Goal: Transaction & Acquisition: Book appointment/travel/reservation

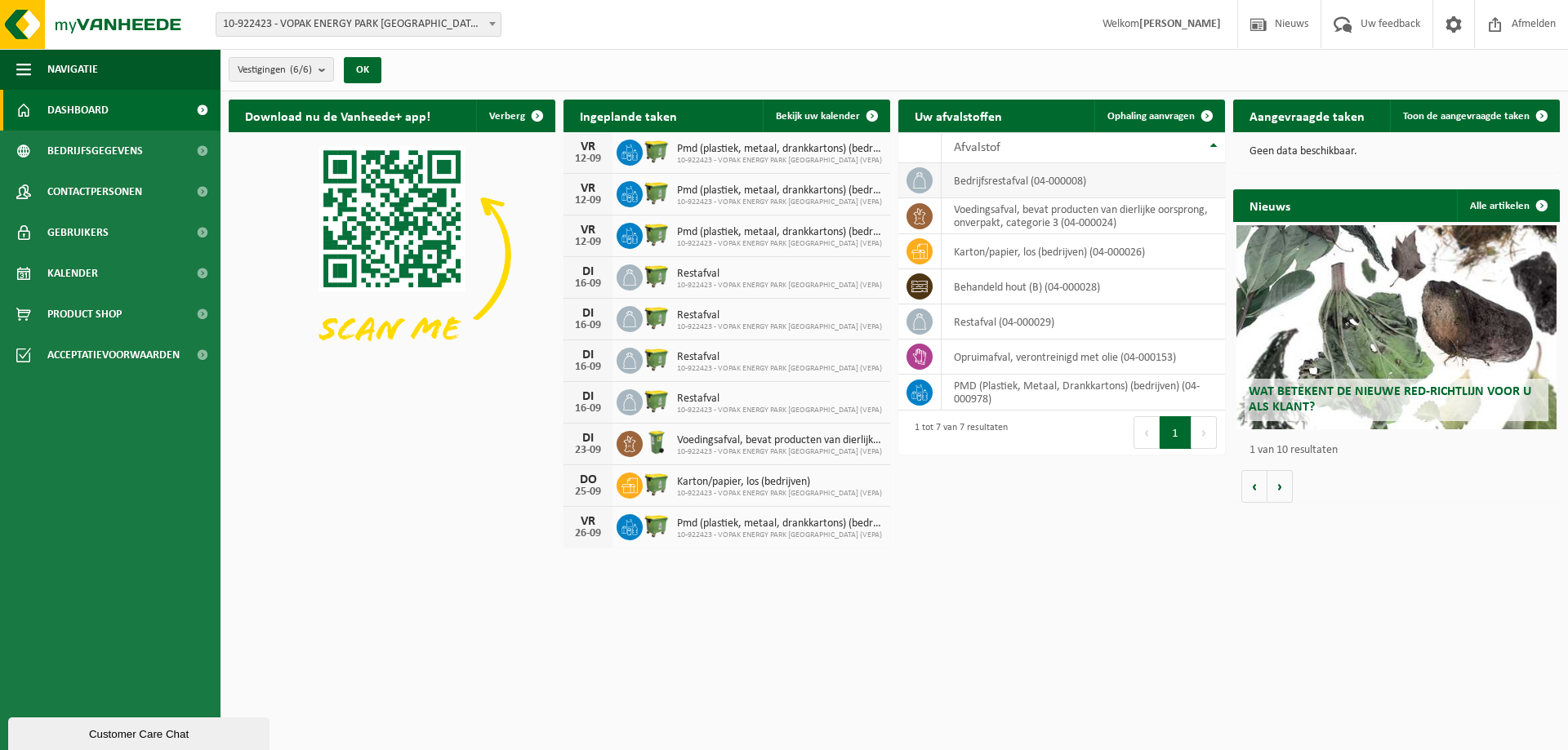
click at [988, 184] on td "bedrijfsrestafval (04-000008)" at bounding box center [1083, 180] width 283 height 36
click at [1008, 324] on td "restafval (04-000029)" at bounding box center [1083, 322] width 283 height 36
click at [923, 324] on icon at bounding box center [919, 321] width 16 height 16
click at [1025, 323] on td "restafval (04-000029)" at bounding box center [1083, 322] width 283 height 36
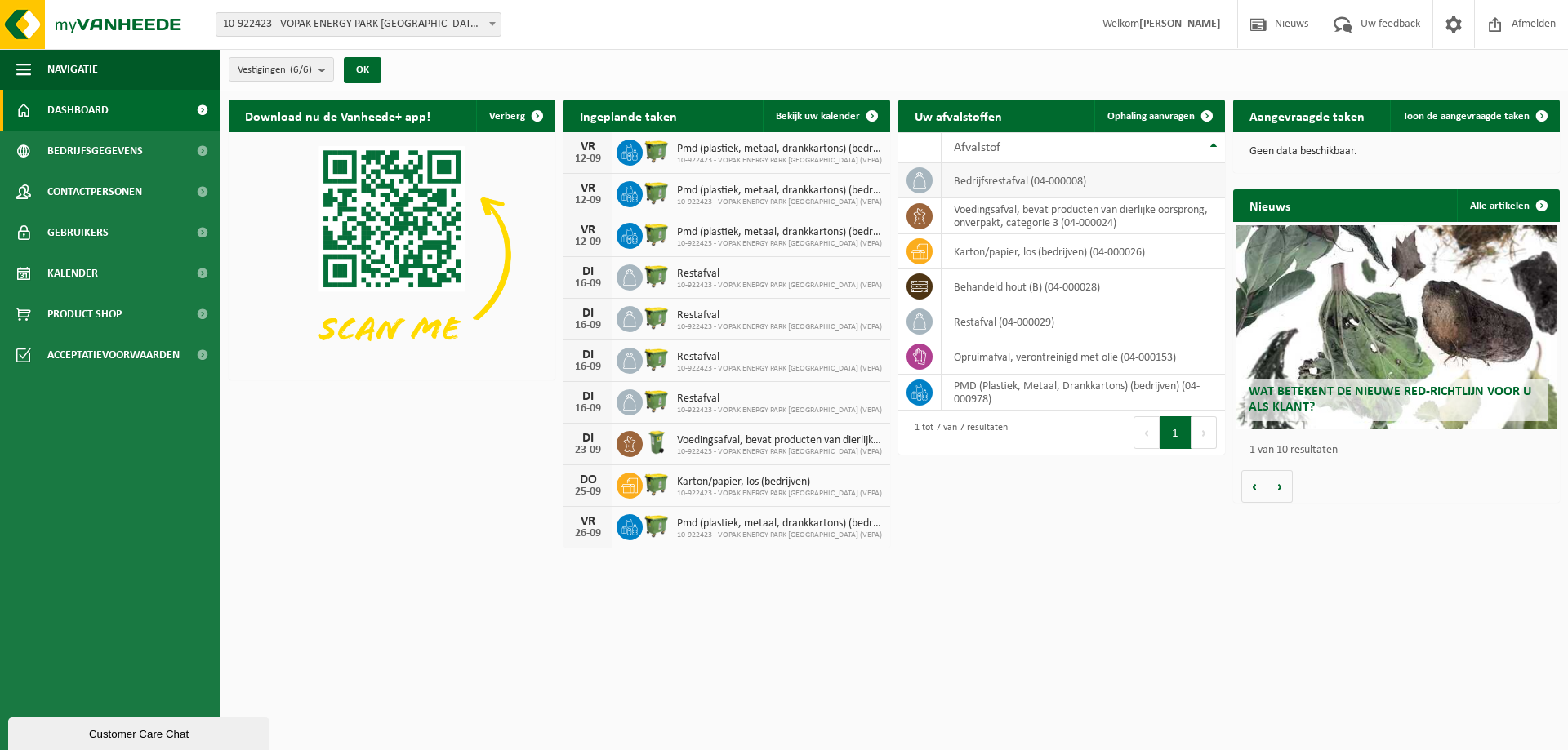
click at [990, 176] on td "bedrijfsrestafval (04-000008)" at bounding box center [1083, 180] width 283 height 36
click at [991, 176] on td "bedrijfsrestafval (04-000008)" at bounding box center [1083, 180] width 283 height 36
click at [1208, 112] on span at bounding box center [1207, 116] width 33 height 33
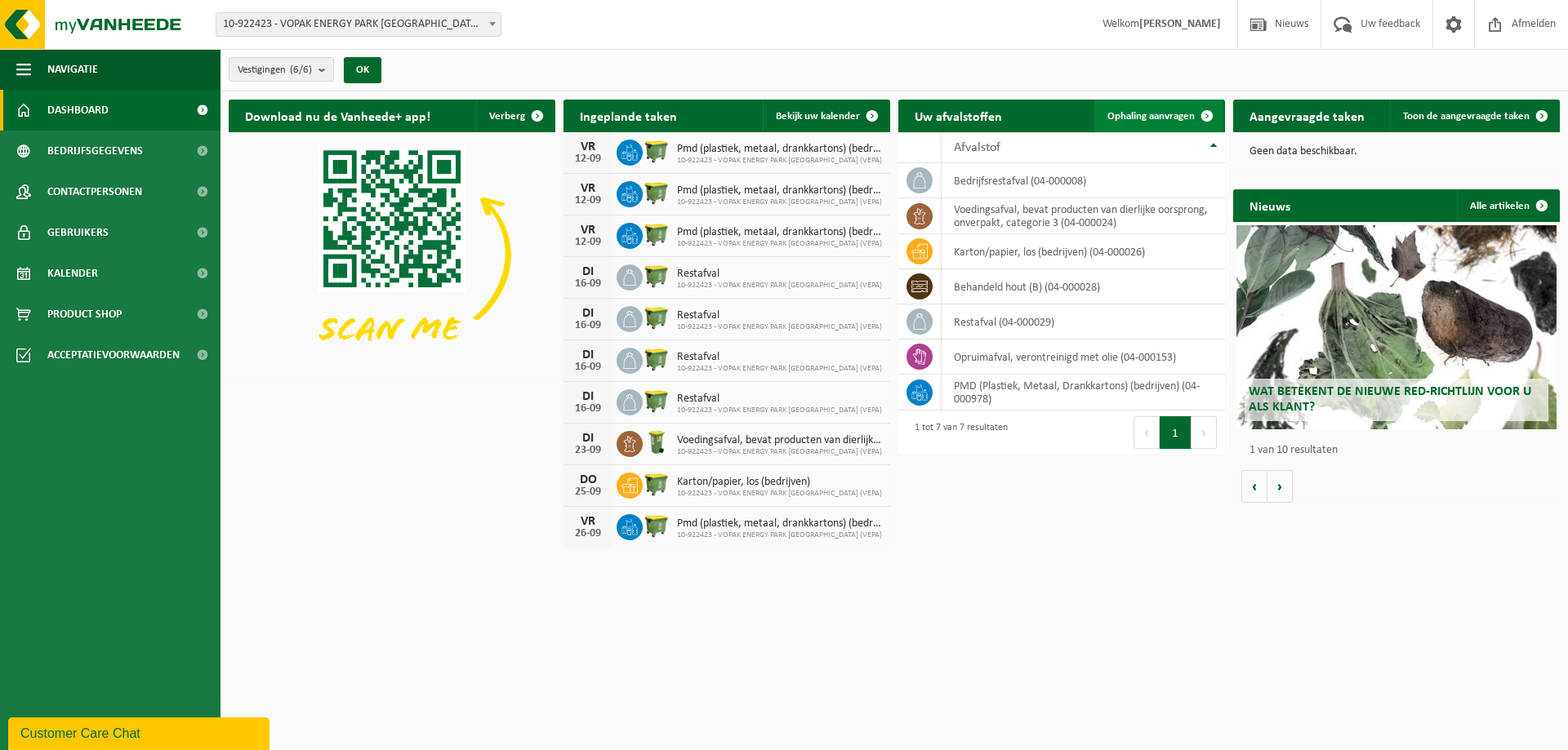
click at [1208, 116] on span at bounding box center [1207, 116] width 33 height 33
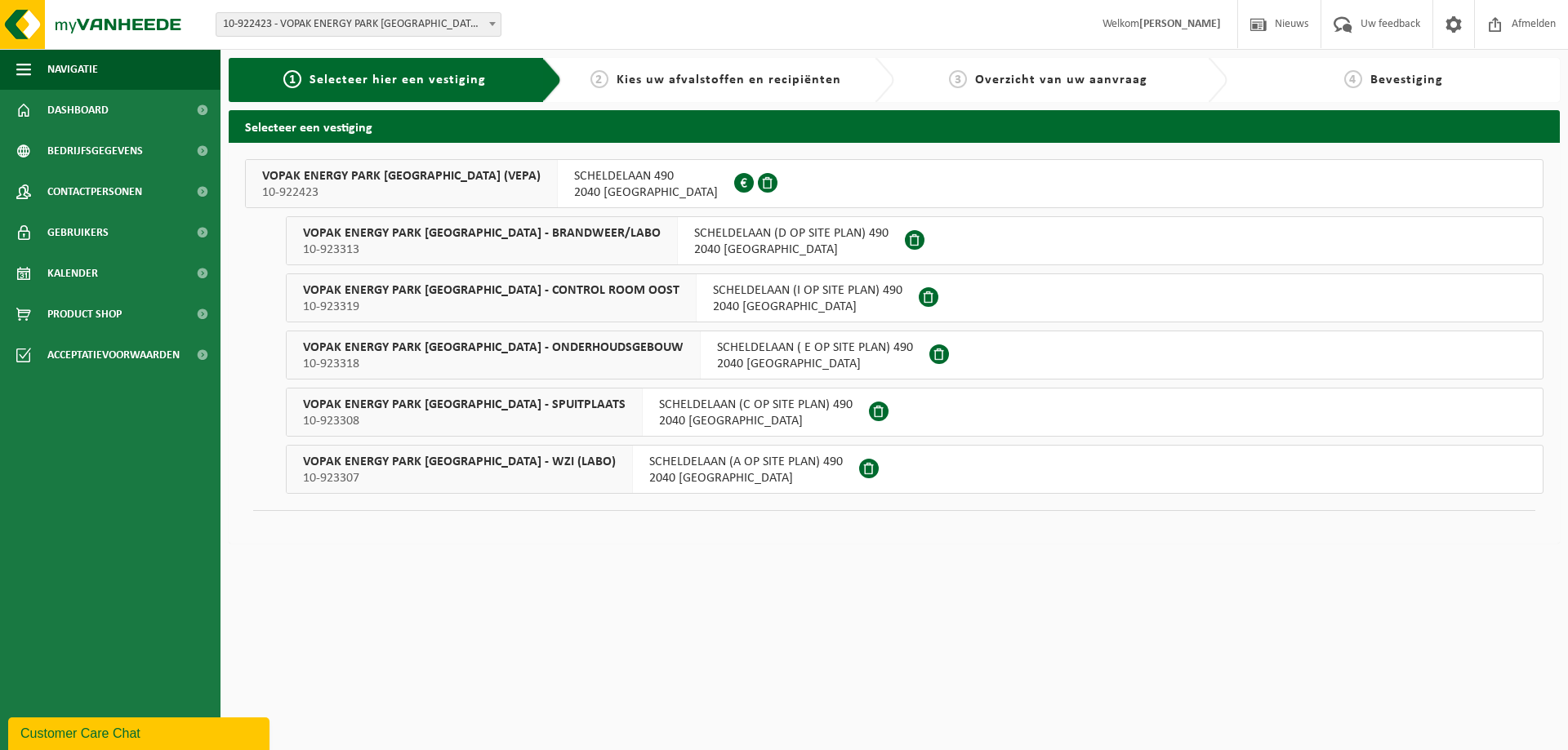
click at [742, 86] on span "Kies uw afvalstoffen en recipiënten" at bounding box center [729, 80] width 224 height 13
click at [805, 86] on span "Kies uw afvalstoffen en recipiënten" at bounding box center [729, 80] width 224 height 13
click at [782, 82] on span "Kies uw afvalstoffen en recipiënten" at bounding box center [729, 80] width 224 height 13
click at [360, 179] on span "VOPAK ENERGY PARK [GEOGRAPHIC_DATA] (VEPA)" at bounding box center [401, 176] width 278 height 16
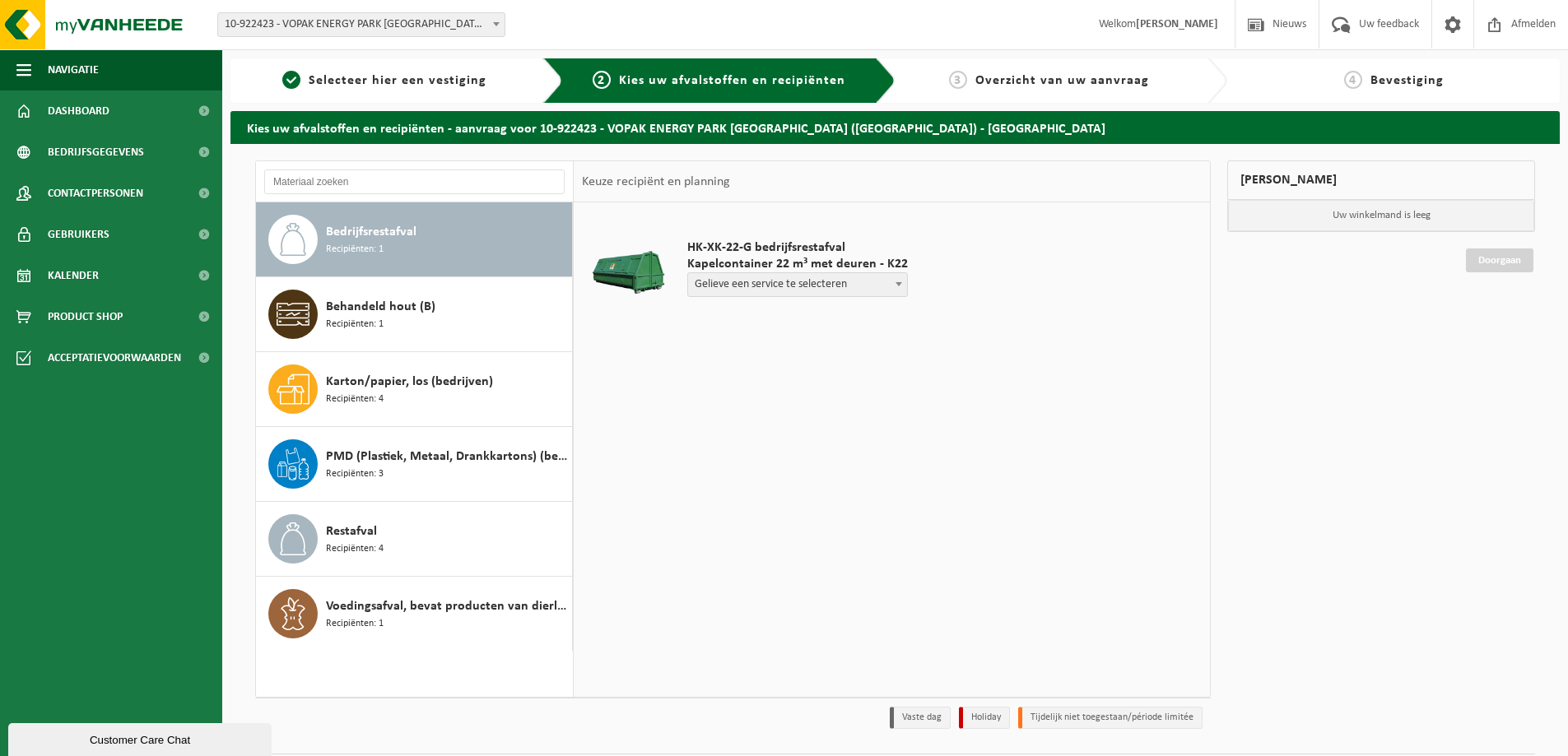
click at [891, 282] on span at bounding box center [899, 284] width 17 height 22
select select "P2PL-VEL-088885_HK-XK-22-GN-00_04-000008_72"
click at [760, 314] on input "text" at bounding box center [743, 316] width 112 height 21
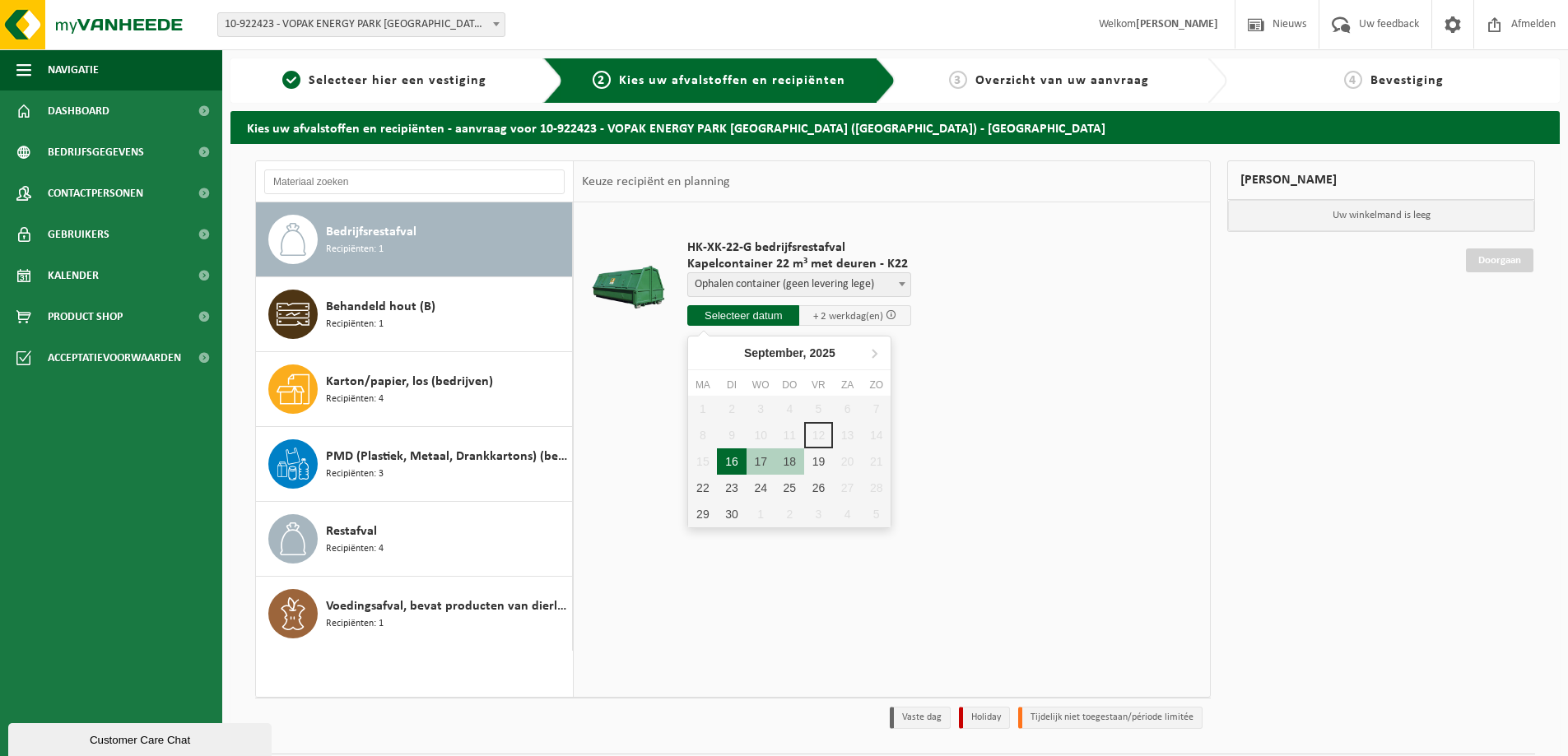
click at [732, 462] on div "16" at bounding box center [731, 462] width 29 height 26
type input "Van 2025-09-16"
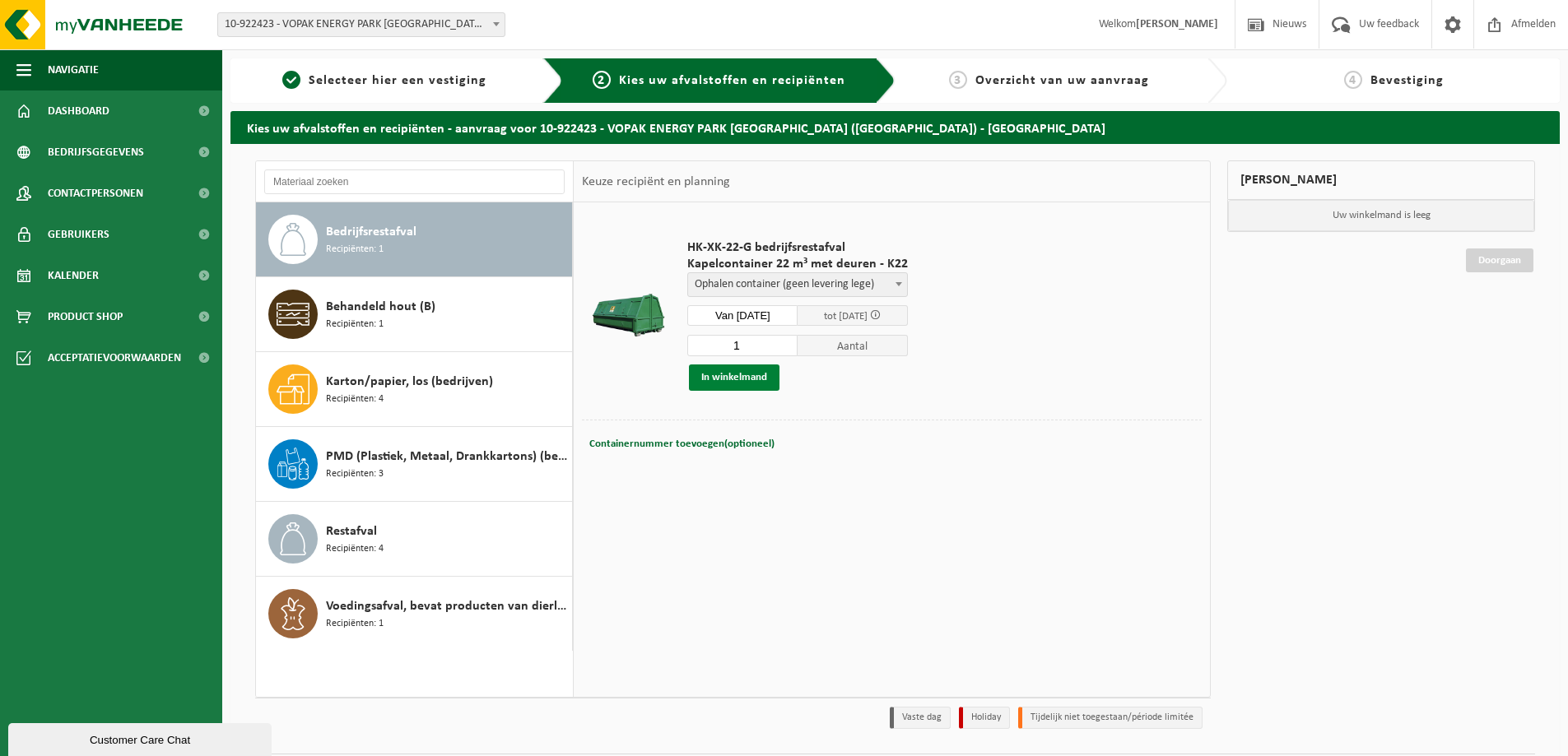
click at [737, 375] on button "In winkelmand" at bounding box center [735, 378] width 91 height 26
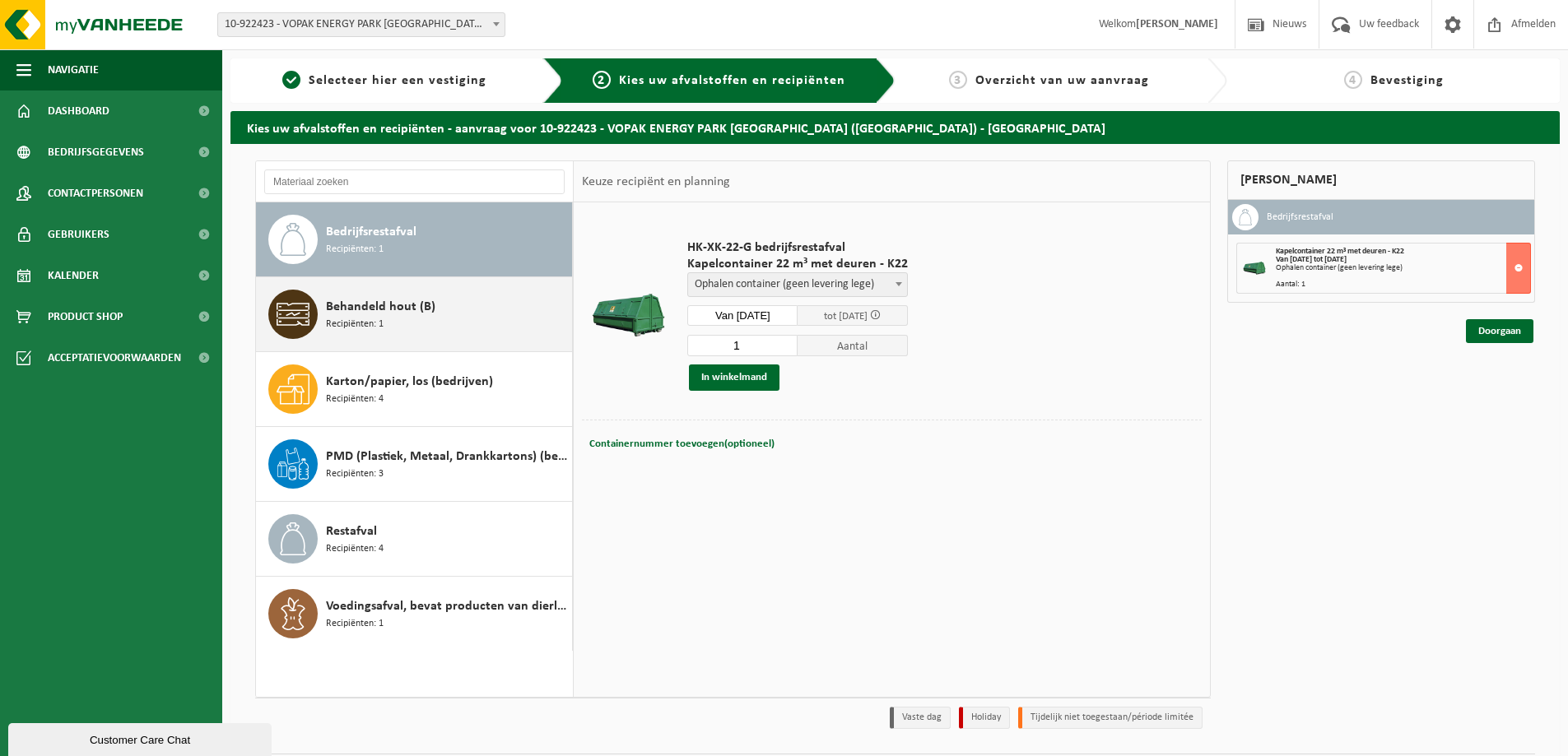
click at [484, 326] on div "Behandeld hout (B) Recipiënten: 1" at bounding box center [446, 314] width 242 height 50
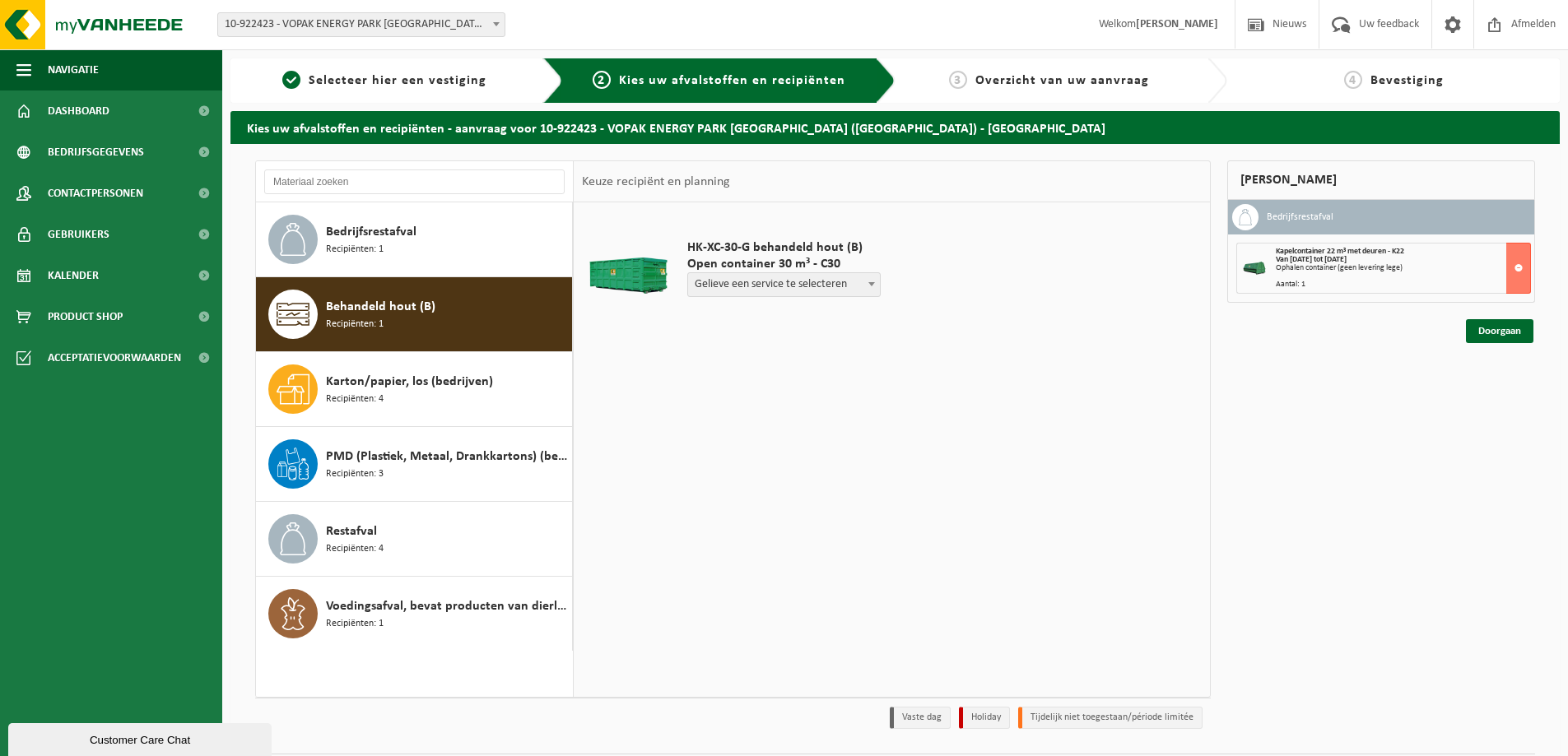
click at [873, 286] on span at bounding box center [872, 284] width 17 height 22
select select "P2PL-VEL-089073_HK-XC-30-GN-00_04-000028_72"
click at [770, 320] on input "text" at bounding box center [743, 316] width 112 height 21
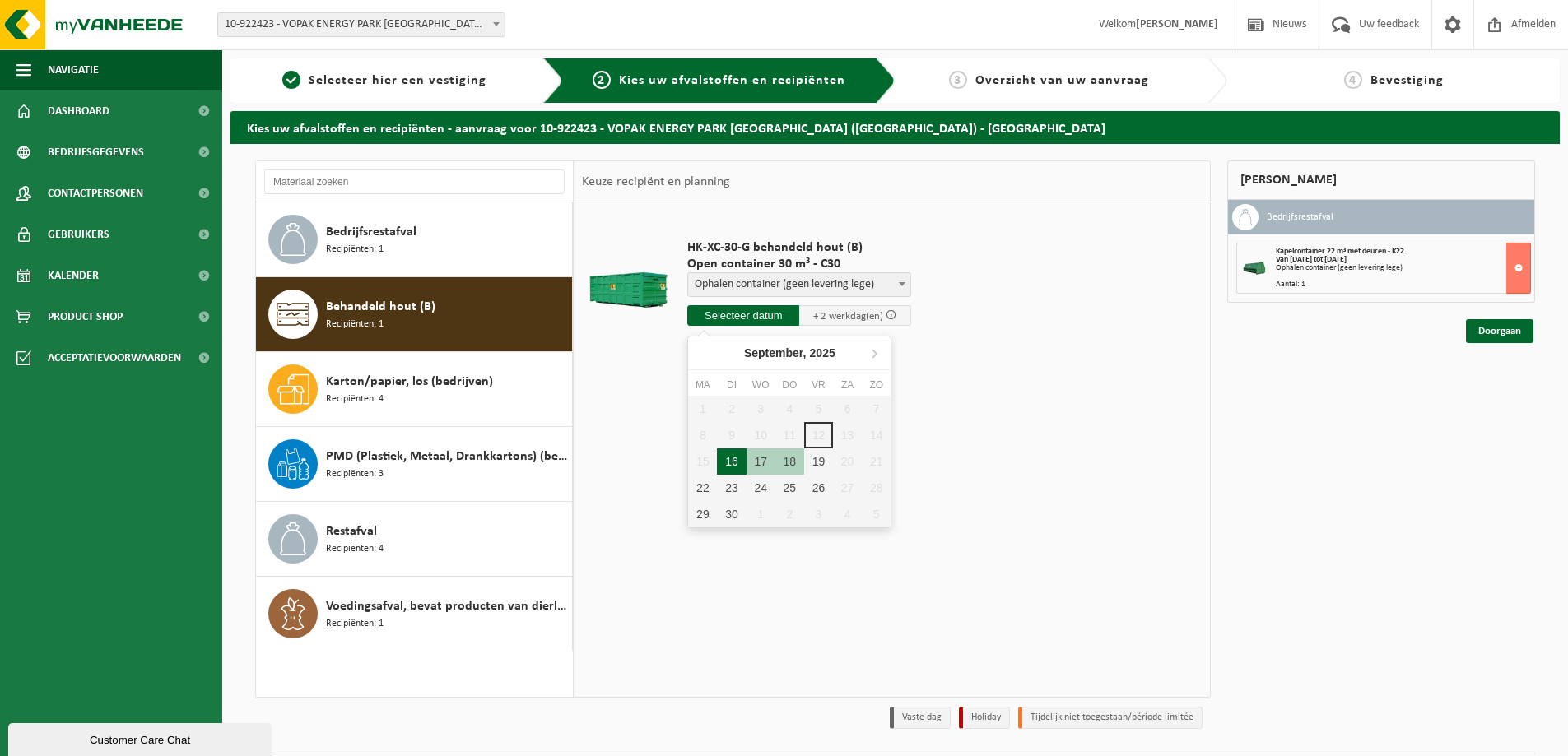
click at [741, 465] on div "16" at bounding box center [731, 462] width 29 height 26
type input "Van 2025-09-16"
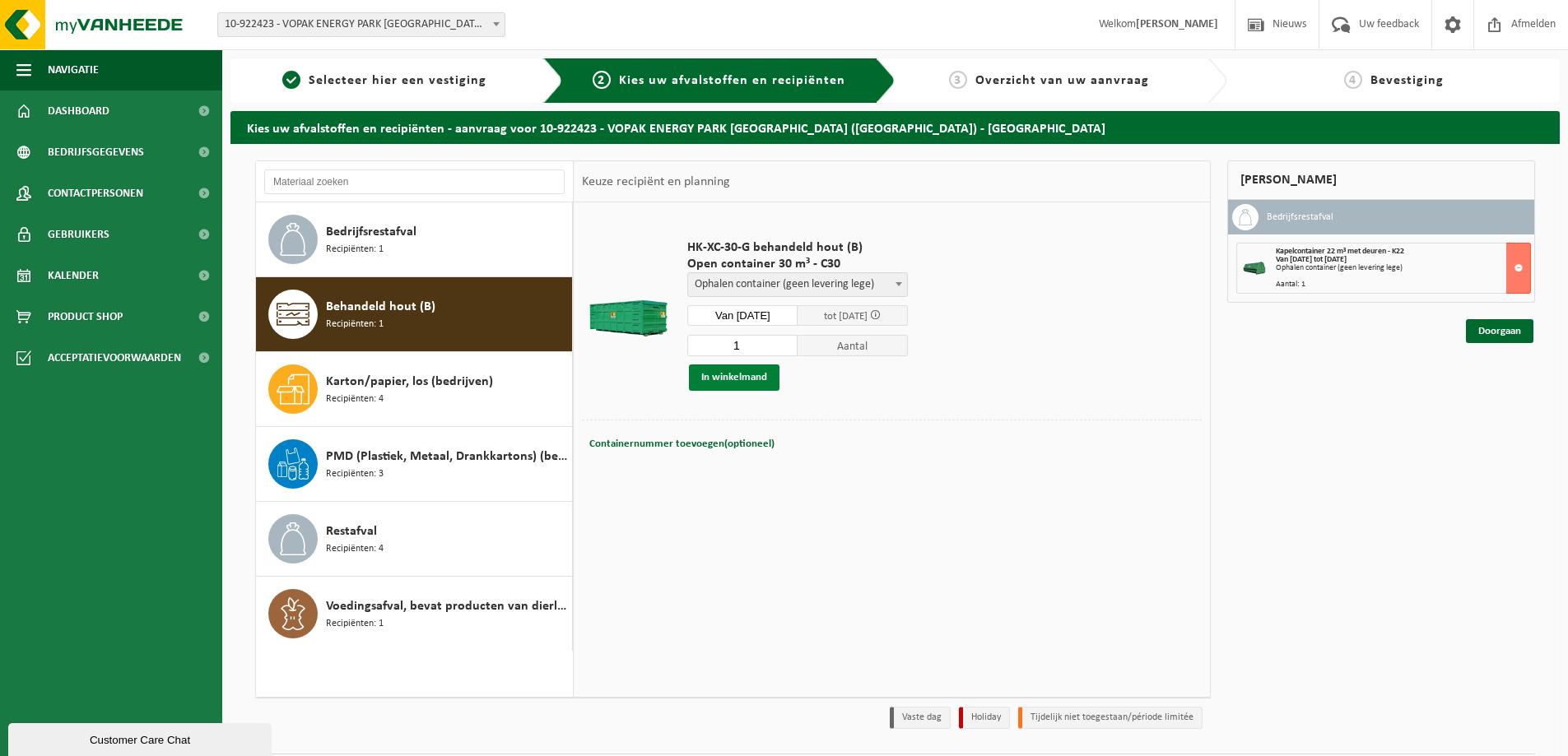
click at [733, 379] on button "In winkelmand" at bounding box center [735, 378] width 91 height 26
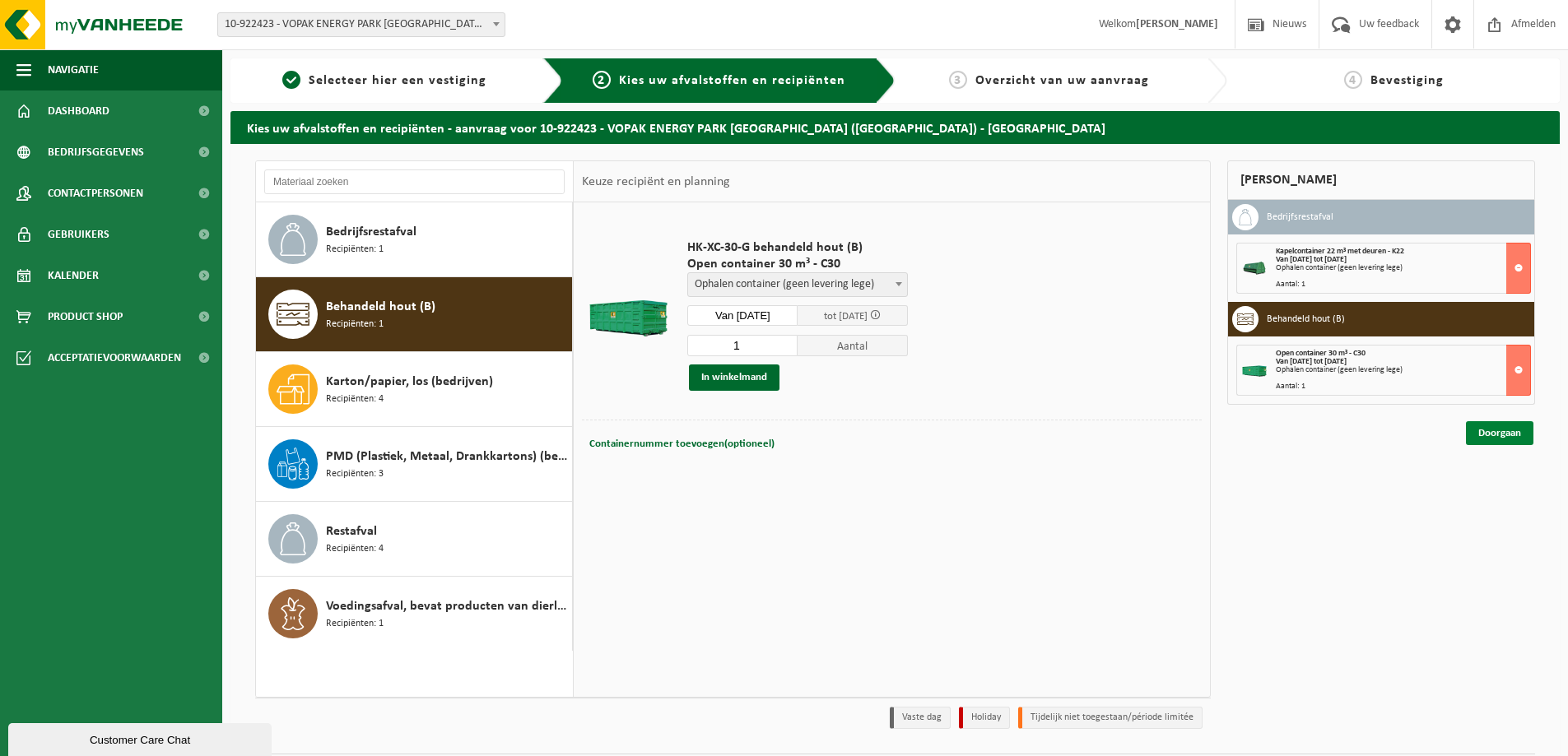
click at [1510, 436] on link "Doorgaan" at bounding box center [1500, 433] width 67 height 24
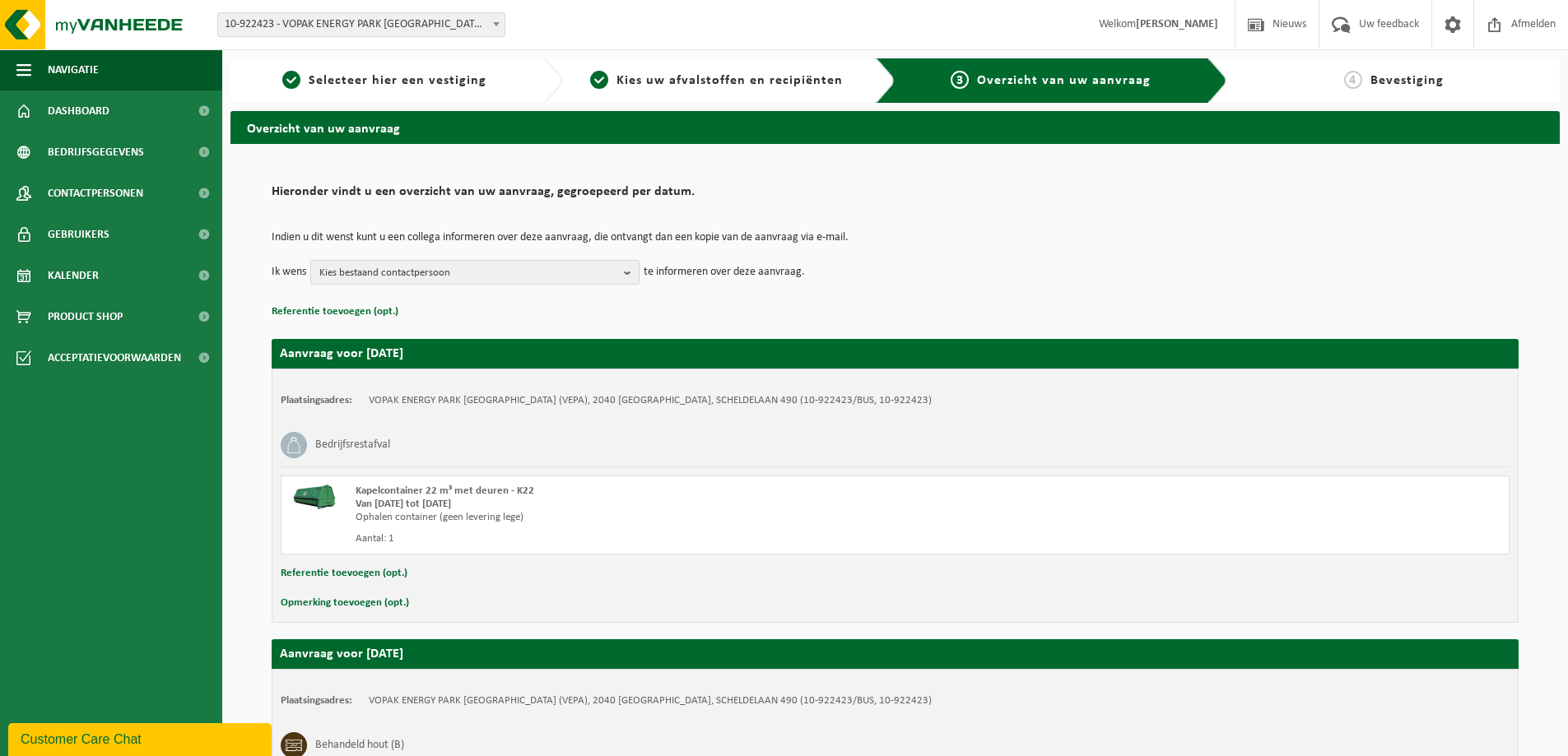
click at [626, 273] on b "button" at bounding box center [631, 272] width 15 height 23
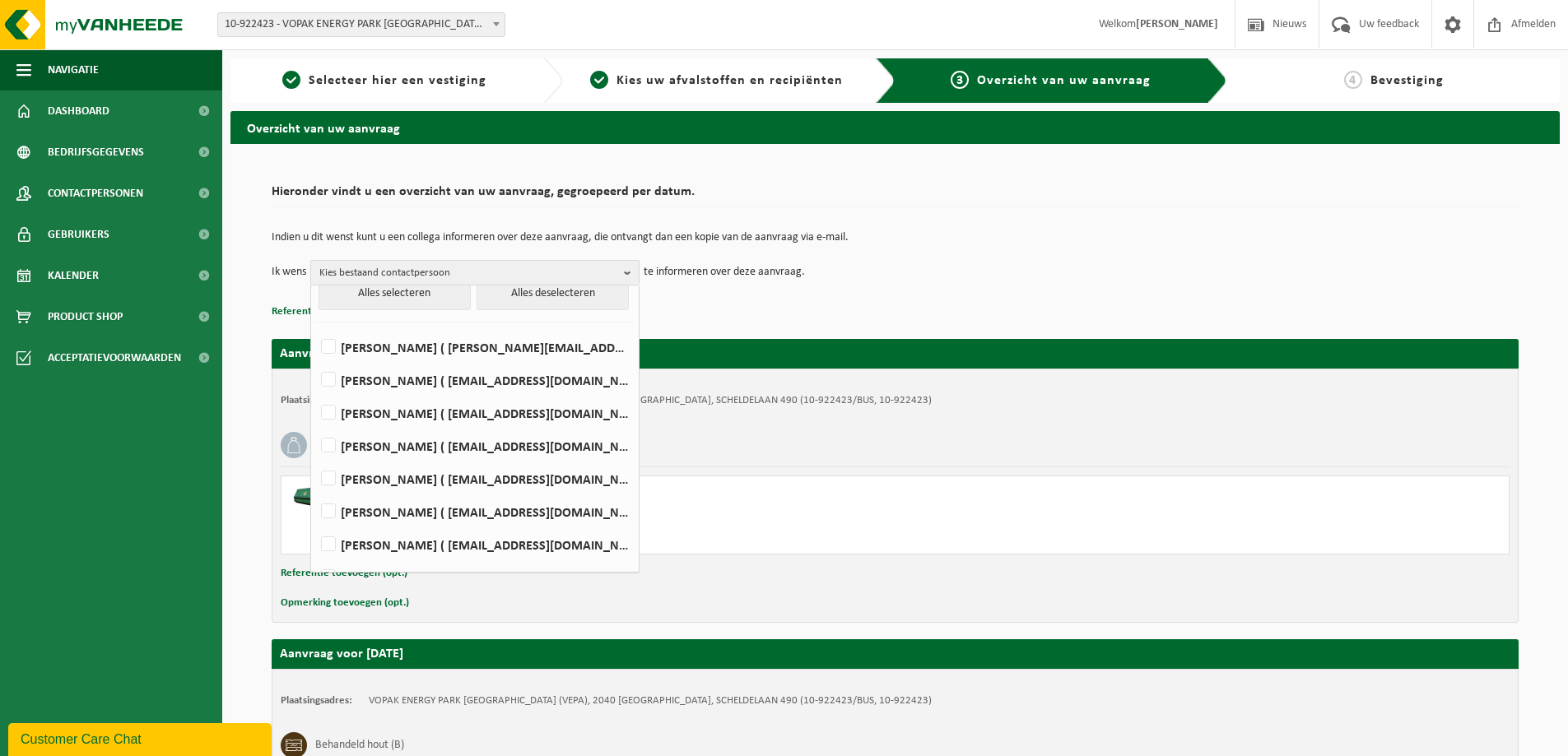
scroll to position [25, 0]
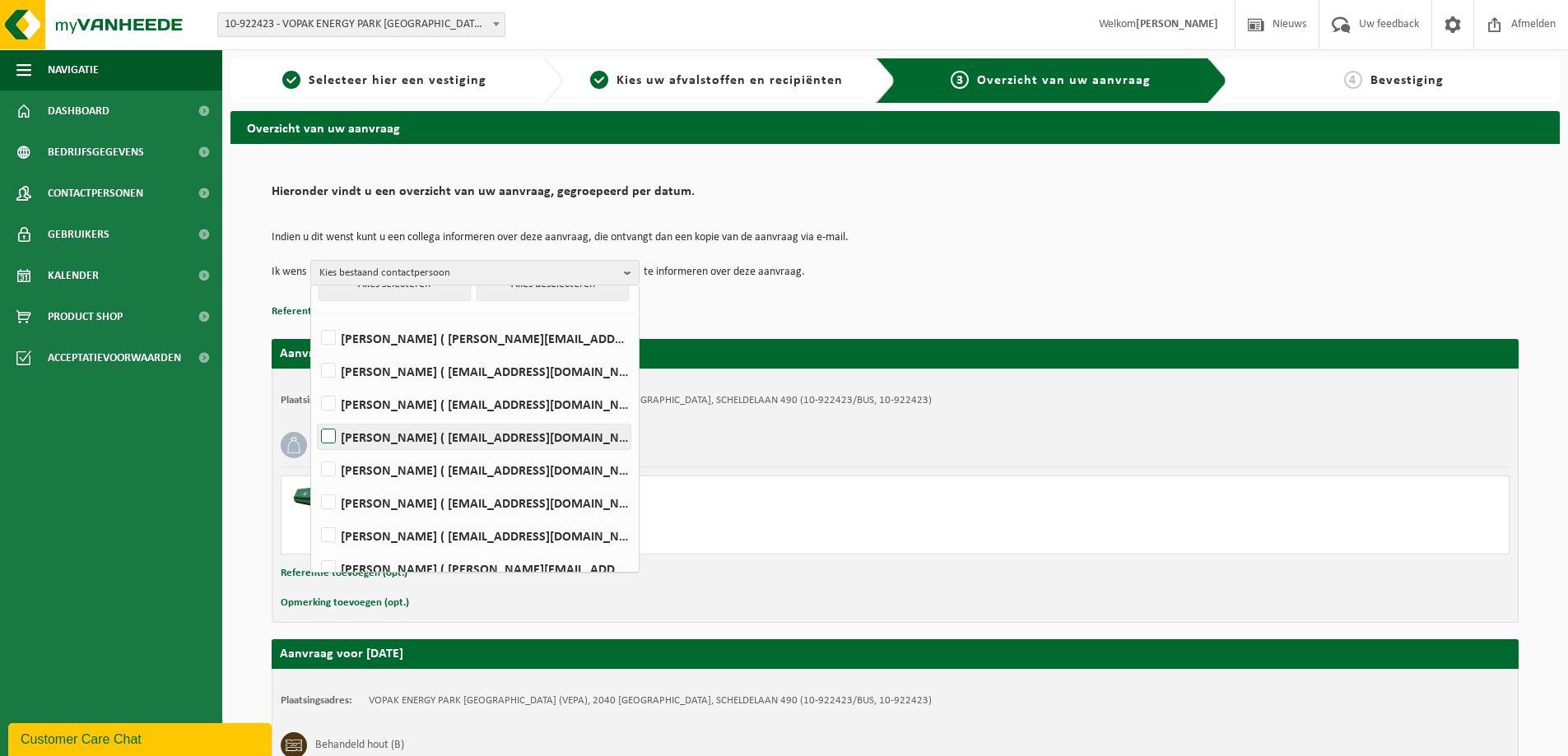
click at [330, 434] on label "Kees Overdulve ( kees.overdulve@vopak.com )" at bounding box center [474, 436] width 313 height 24
click at [315, 416] on input "Kees Overdulve ( kees.overdulve@vopak.com )" at bounding box center [314, 416] width 1 height 1
checkbox input "true"
click at [326, 499] on label "Geert Van Diest ( geert.van.diest@vopak.com )" at bounding box center [474, 503] width 313 height 24
click at [315, 482] on input "Geert Van Diest ( geert.van.diest@vopak.com )" at bounding box center [314, 481] width 1 height 1
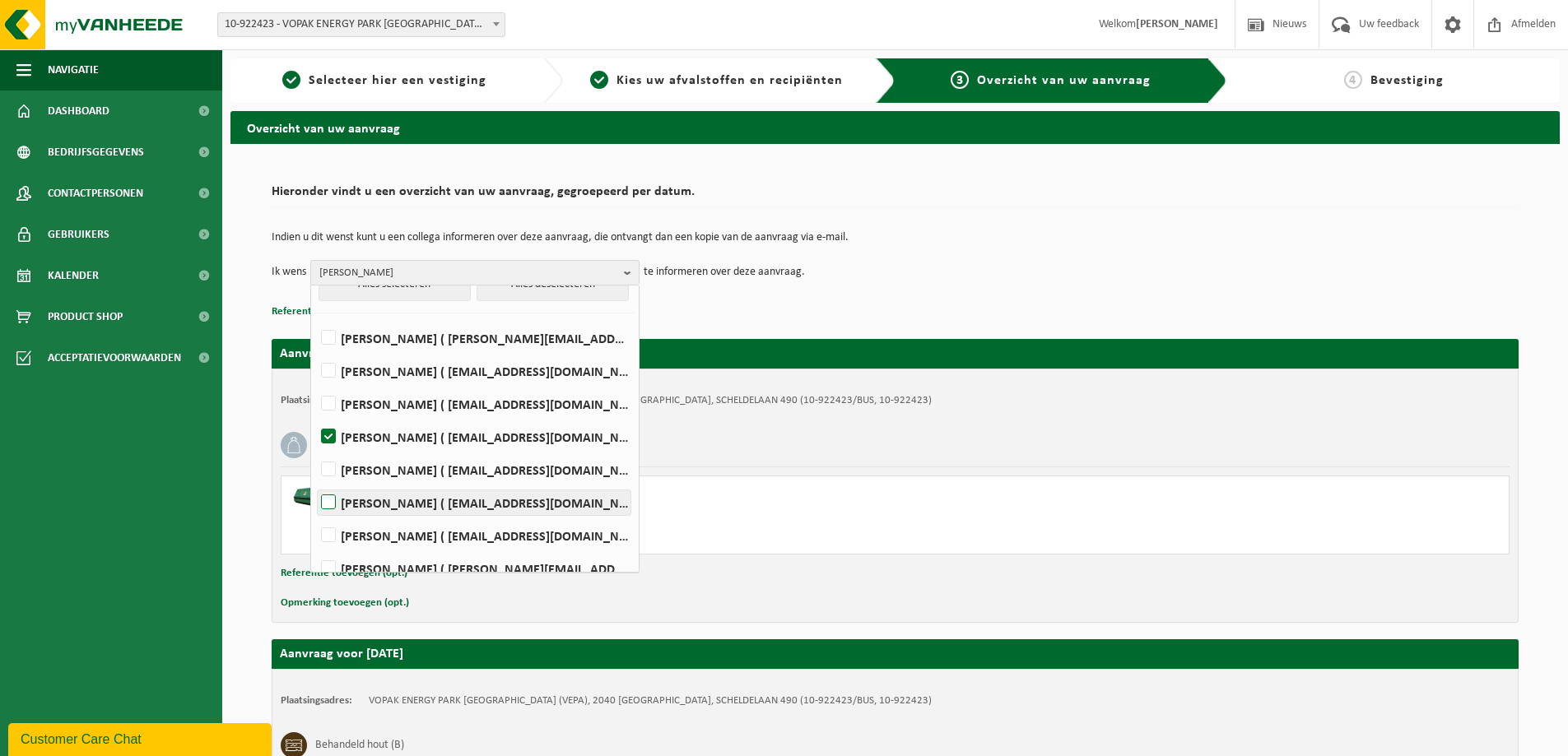
checkbox input "true"
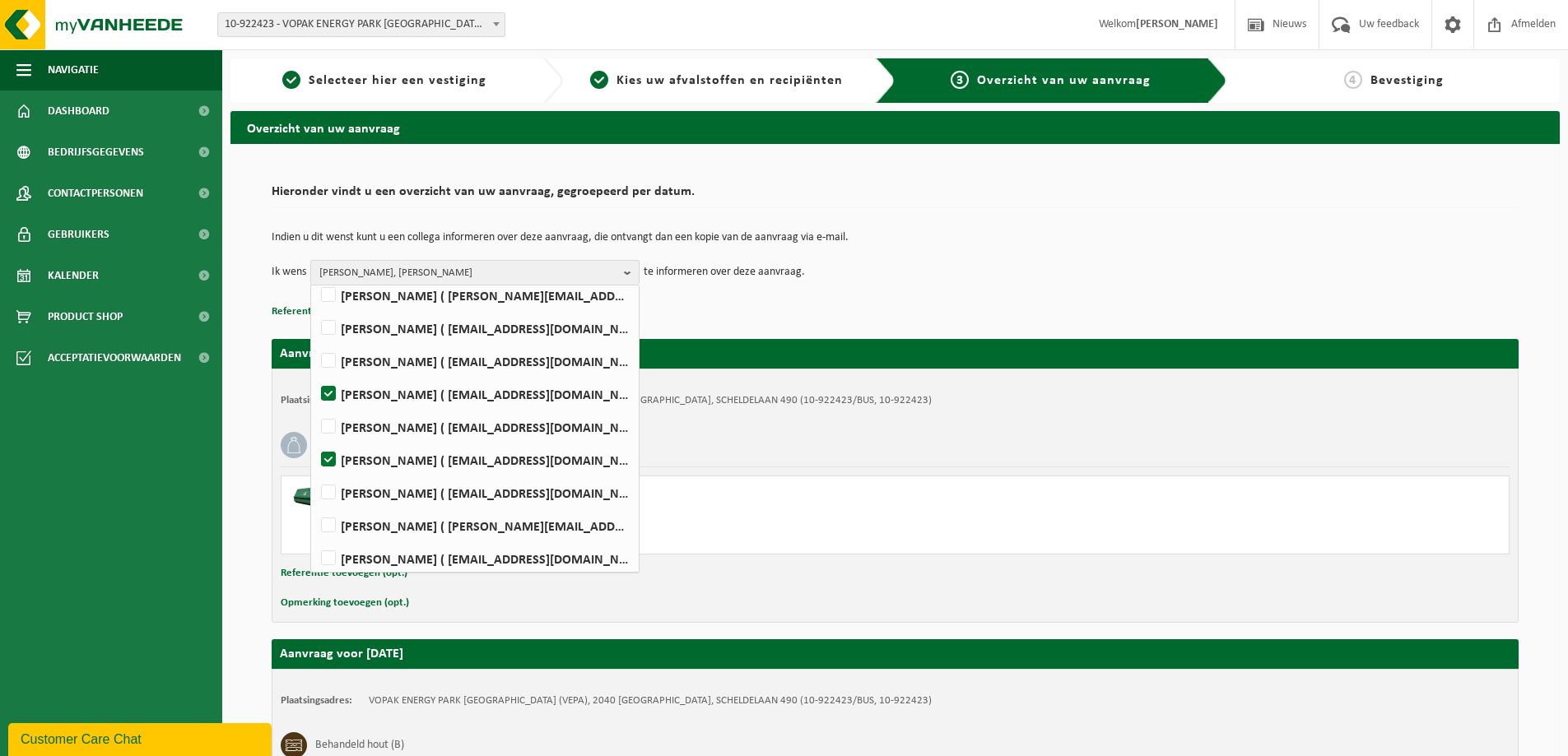
scroll to position [75, 0]
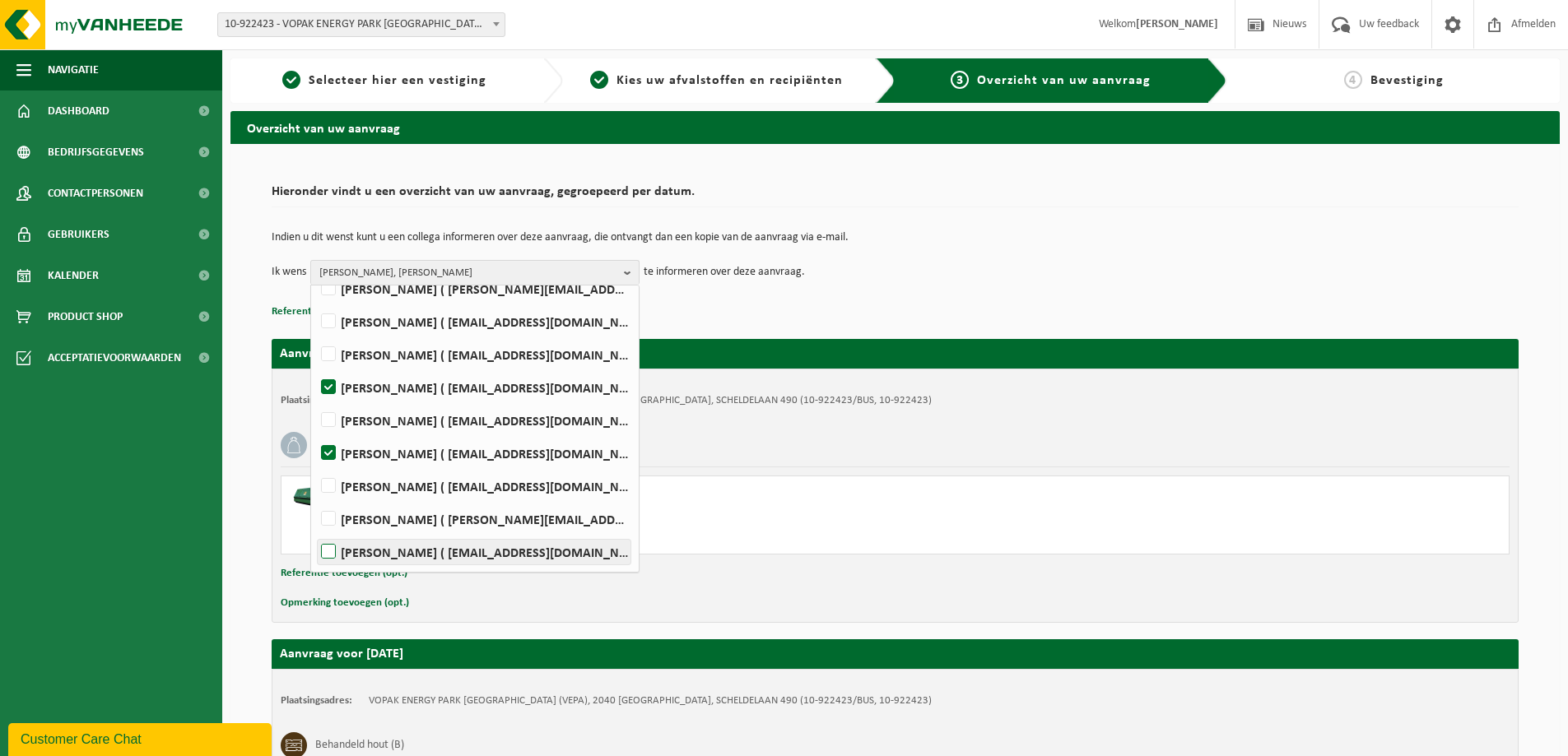
click at [330, 553] on label "TOM WILS ( tom.wils@vopak.com )" at bounding box center [474, 552] width 313 height 24
click at [315, 532] on input "TOM WILS ( tom.wils@vopak.com )" at bounding box center [314, 531] width 1 height 1
checkbox input "true"
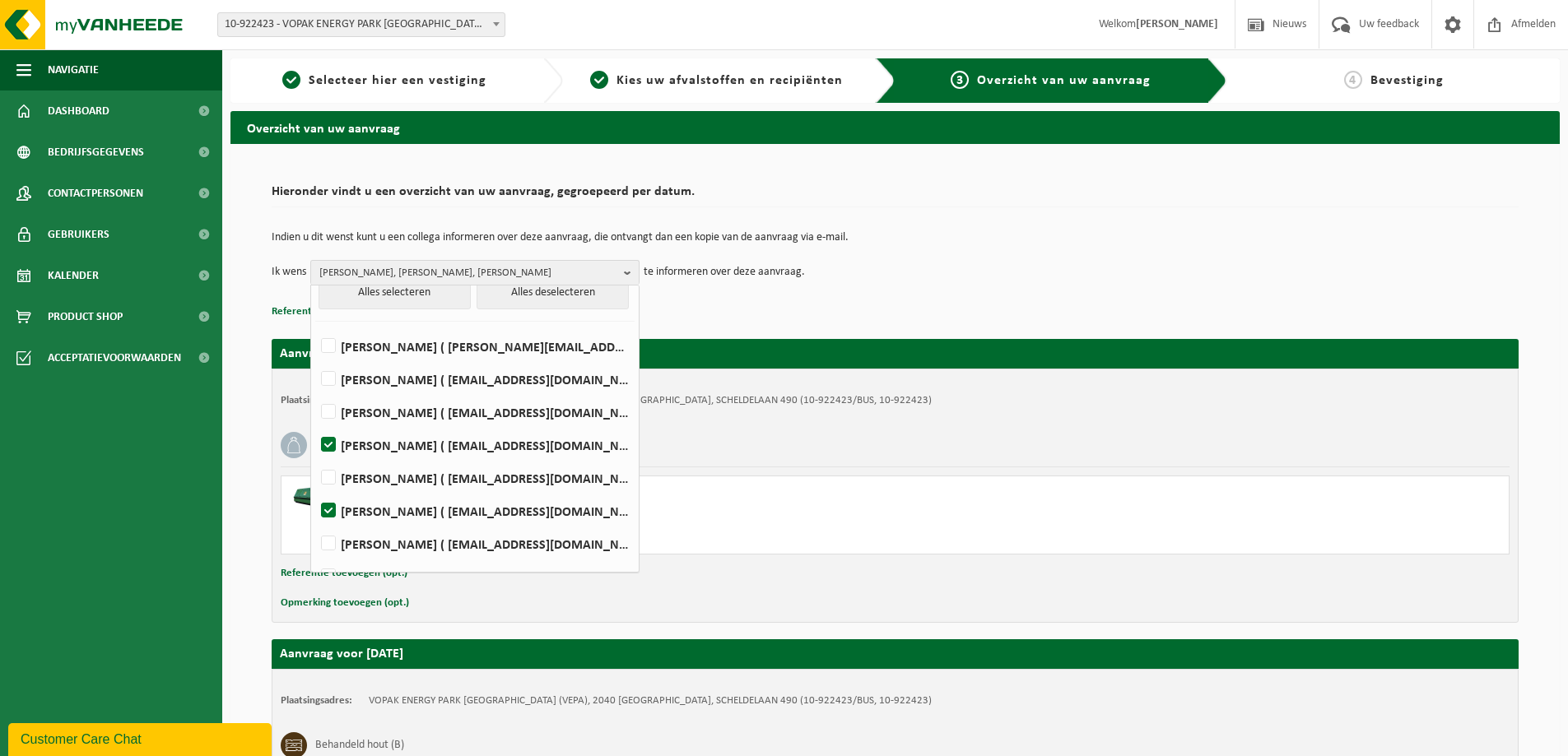
scroll to position [0, 0]
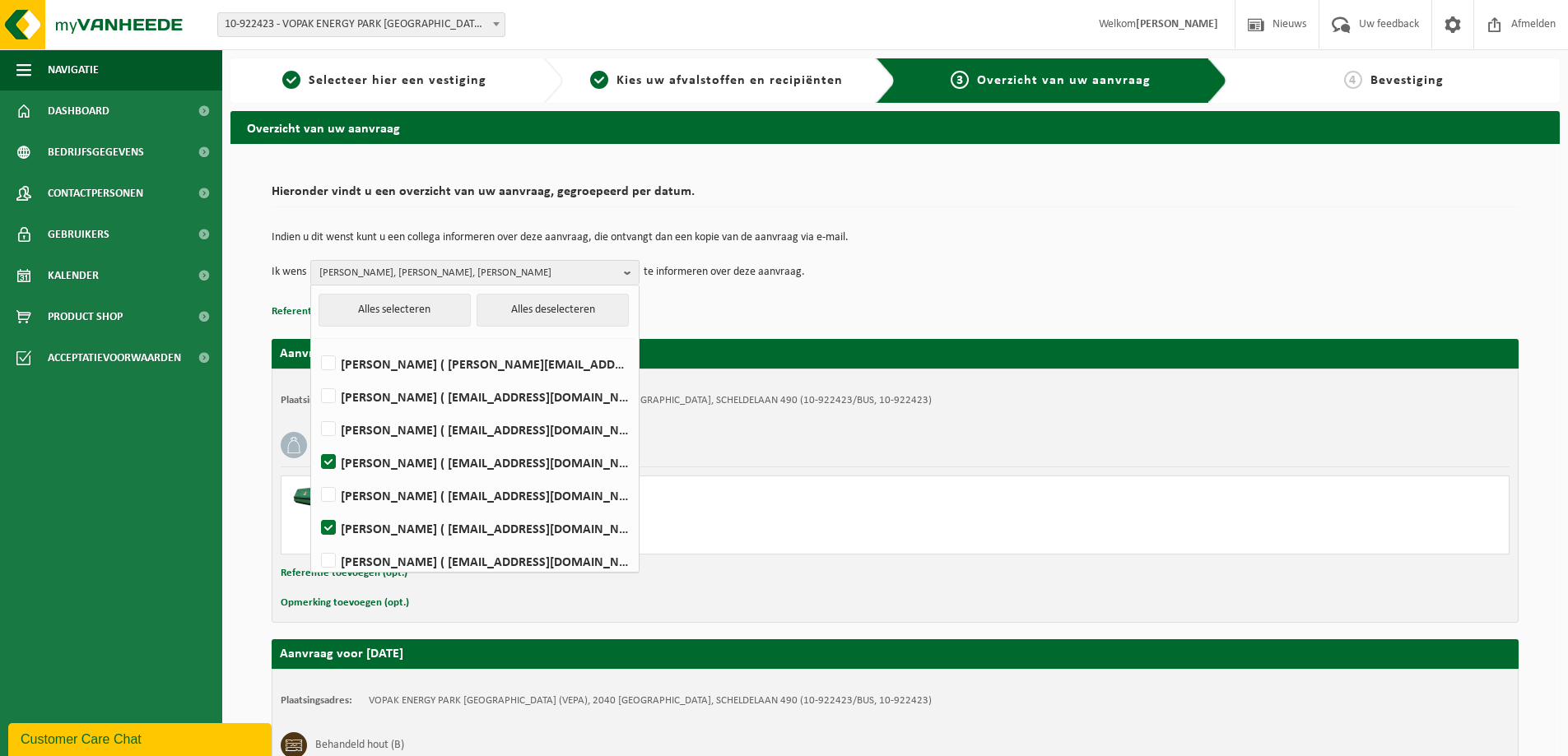
click at [864, 309] on p "Referentie toevoegen (opt.)" at bounding box center [895, 312] width 1247 height 22
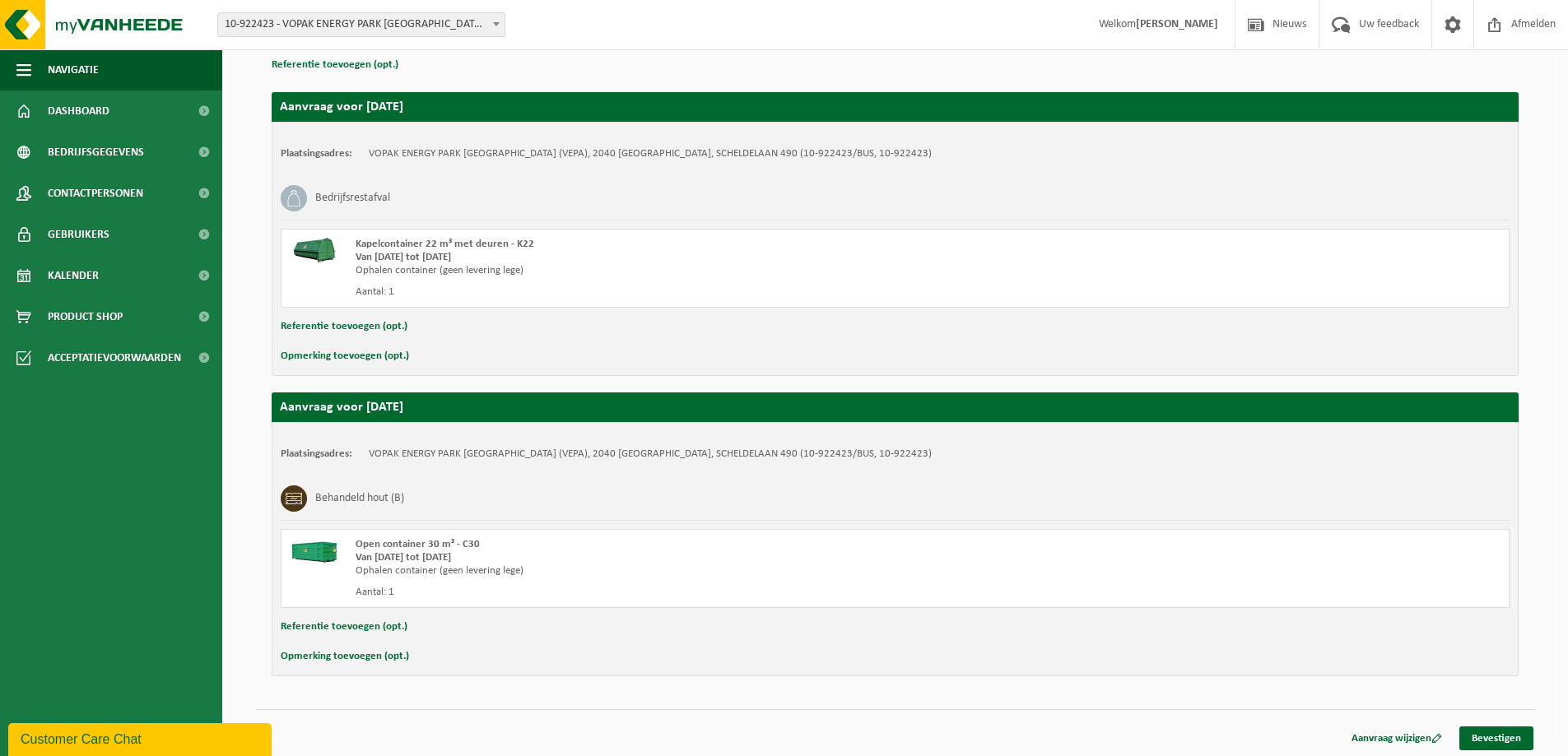
scroll to position [251, 0]
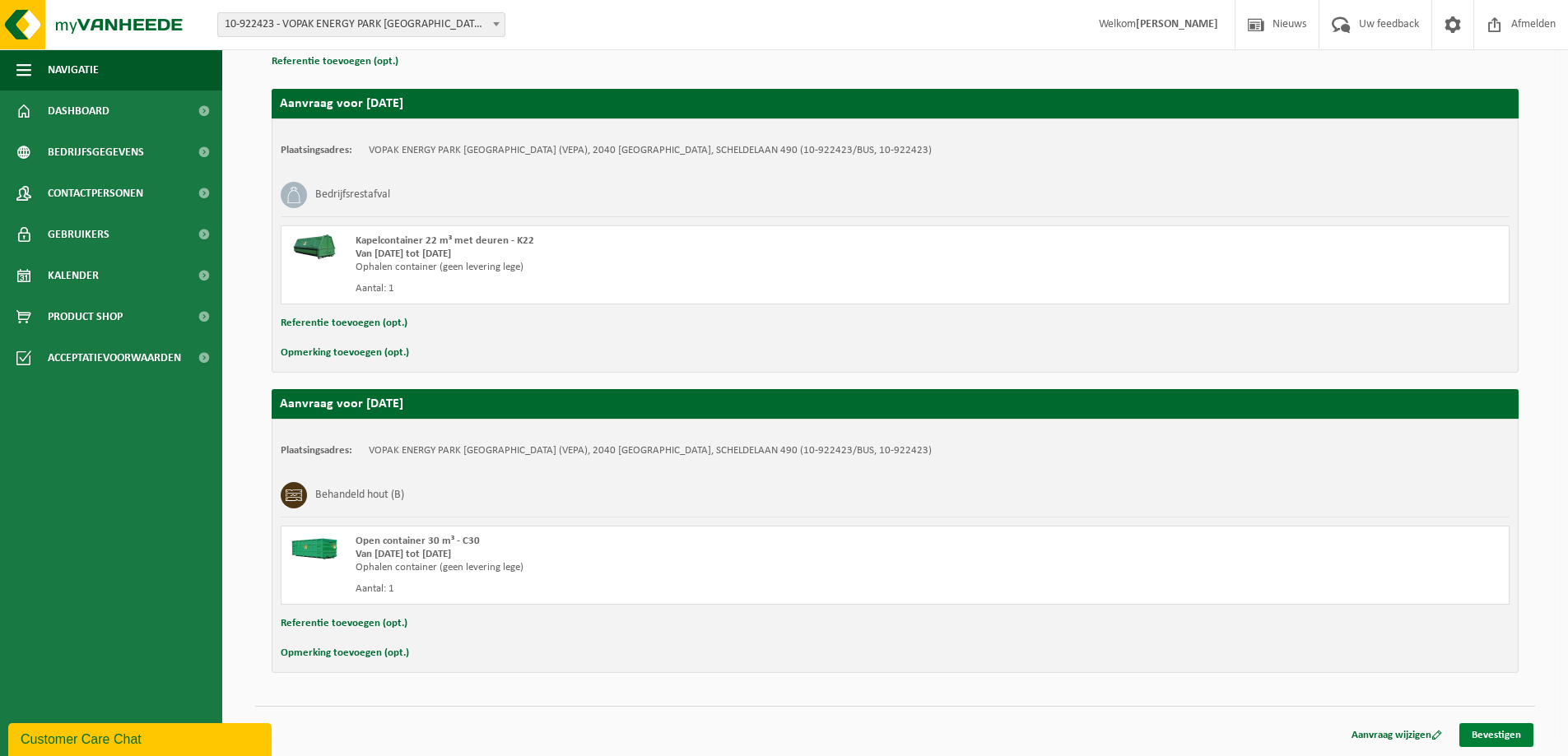
click at [1508, 734] on link "Bevestigen" at bounding box center [1496, 734] width 74 height 24
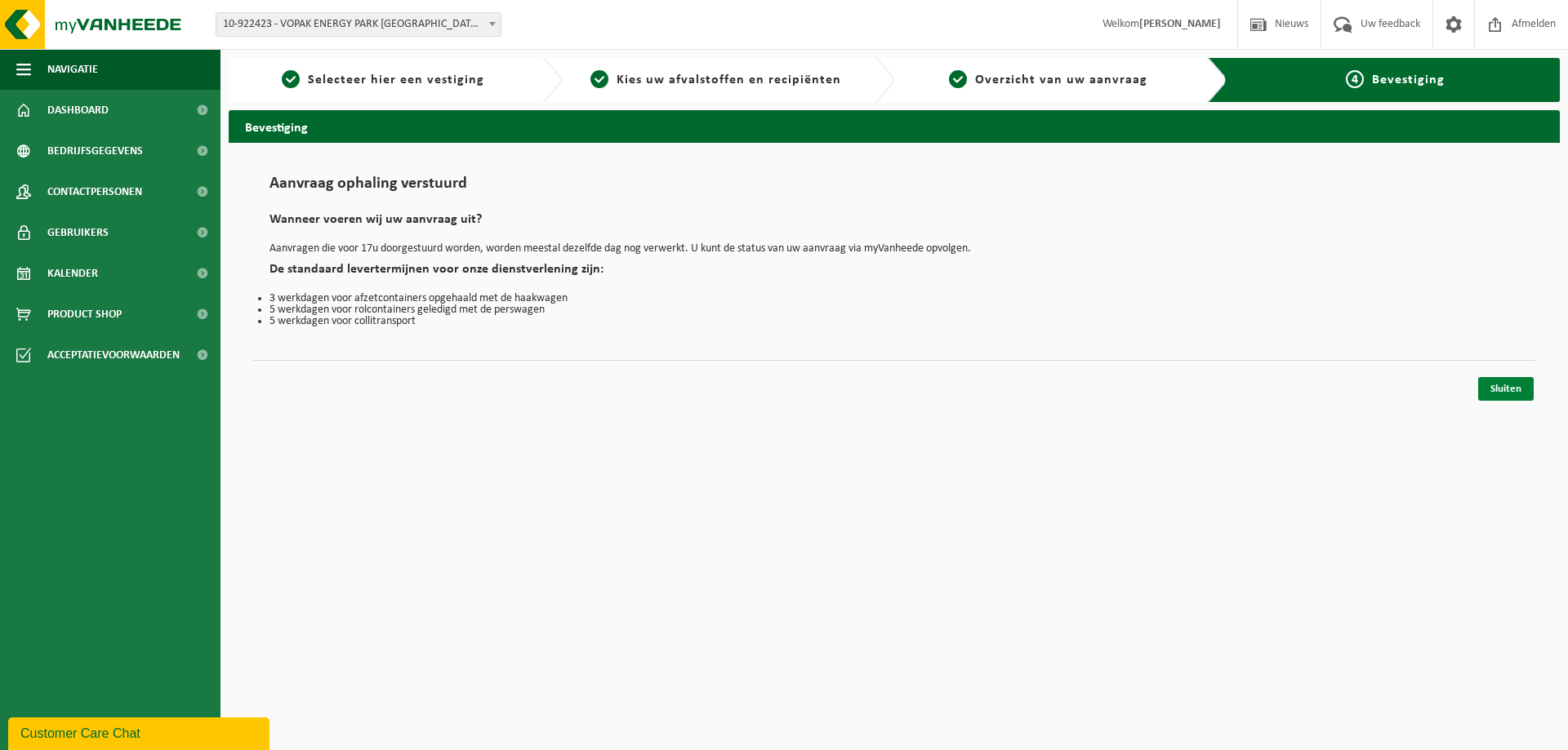
click at [1510, 385] on link "Sluiten" at bounding box center [1506, 388] width 55 height 23
